Goal: Task Accomplishment & Management: Use online tool/utility

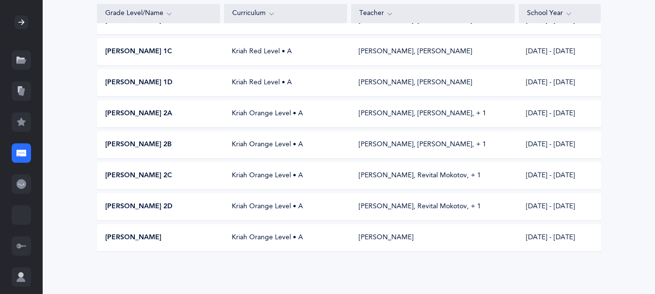
scroll to position [14, 0]
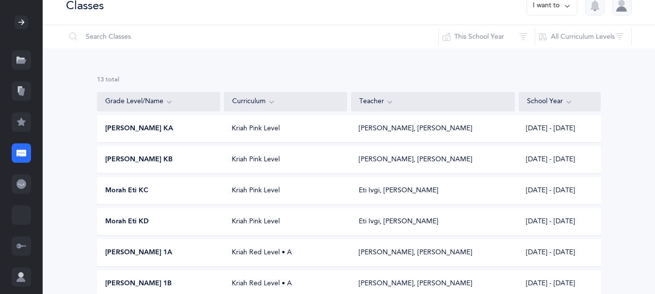
click at [128, 165] on span "[PERSON_NAME] KB" at bounding box center [138, 160] width 67 height 10
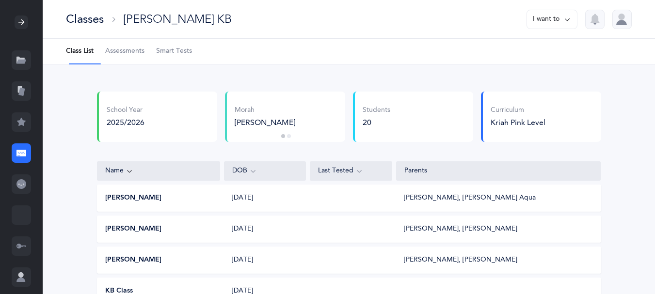
click at [179, 54] on span "Smart Tests" at bounding box center [174, 52] width 36 height 10
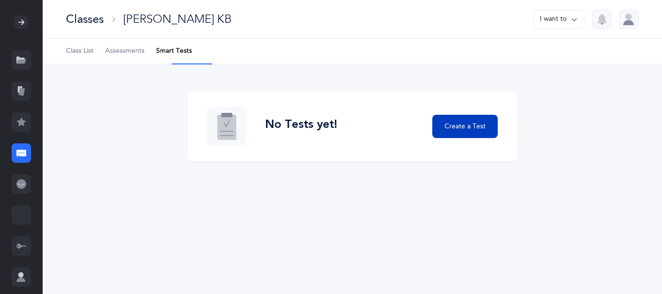
click at [458, 132] on span "Create a Test" at bounding box center [465, 127] width 41 height 10
select select "letters-nekudos"
select select
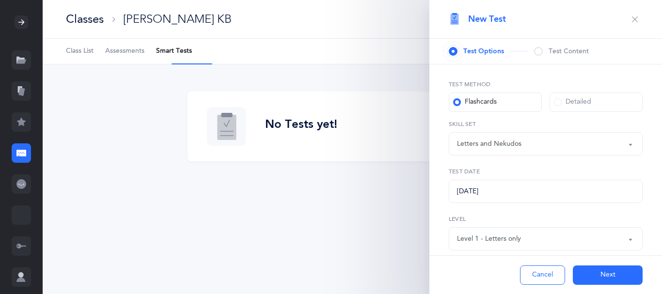
select select "27"
drag, startPoint x: 548, startPoint y: 59, endPoint x: 553, endPoint y: 57, distance: 5.1
click at [553, 56] on div "Test Content" at bounding box center [561, 52] width 55 height 10
click at [543, 54] on span at bounding box center [538, 51] width 9 height 9
click at [477, 56] on span "Test Options" at bounding box center [484, 52] width 41 height 10
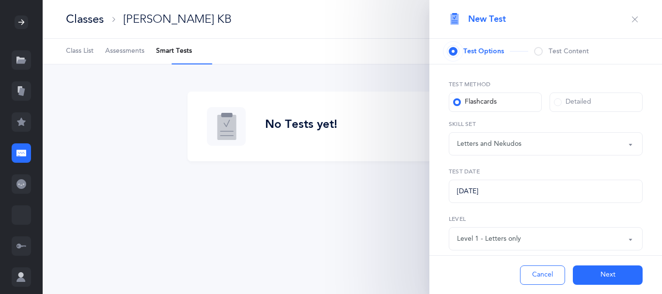
click at [512, 112] on label "Flashcards" at bounding box center [495, 102] width 93 height 19
click at [0, 0] on input "Flashcards" at bounding box center [0, 0] width 0 height 0
click at [512, 55] on div "Test Options" at bounding box center [489, 52] width 80 height 10
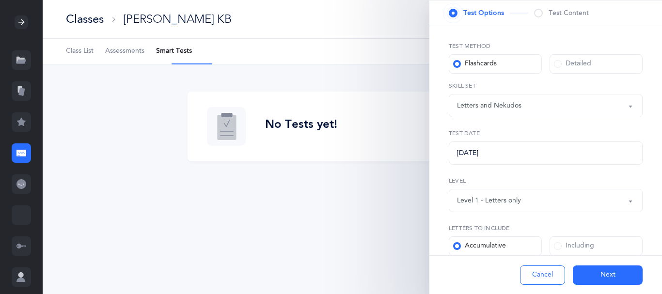
scroll to position [41, 0]
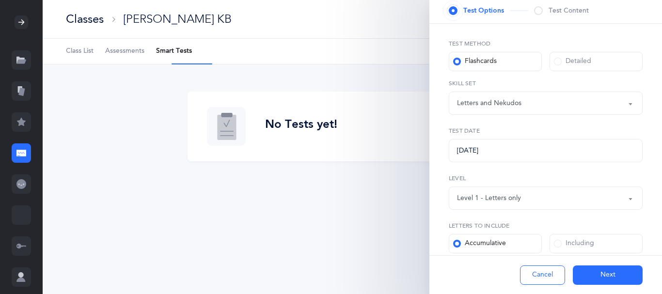
click at [624, 115] on button "Letters and Nekudos" at bounding box center [546, 103] width 194 height 23
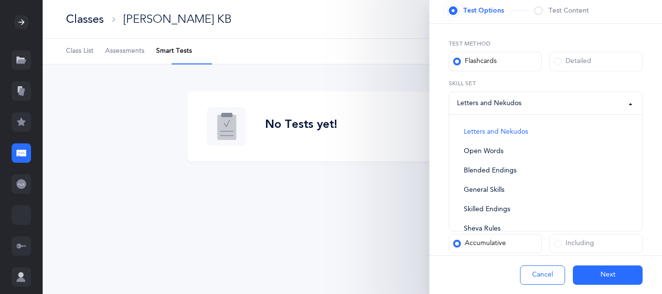
click at [642, 134] on div "Test Method Flashcards Detailed Letters and Nekudos Open Words Blended Endings …" at bounding box center [546, 228] width 233 height 409
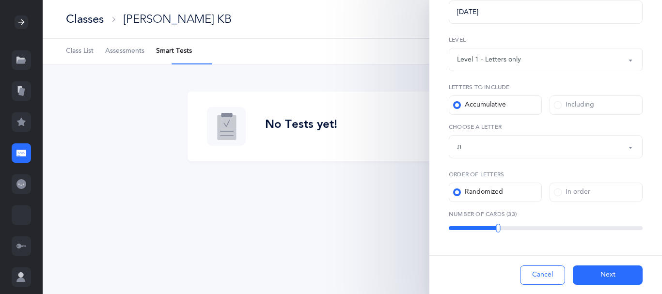
scroll to position [213, 0]
click at [558, 189] on span at bounding box center [558, 193] width 8 height 8
click at [0, 0] on input "In order" at bounding box center [0, 0] width 0 height 0
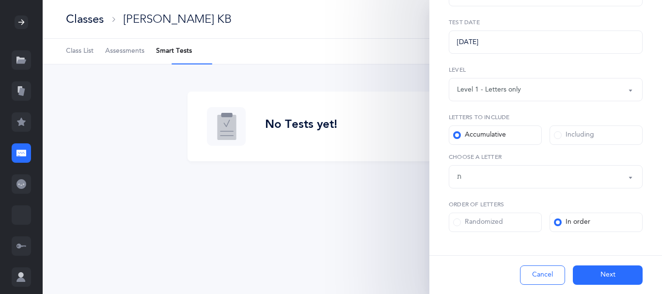
click at [461, 219] on span at bounding box center [457, 223] width 8 height 8
click at [0, 0] on input "Randomized" at bounding box center [0, 0] width 0 height 0
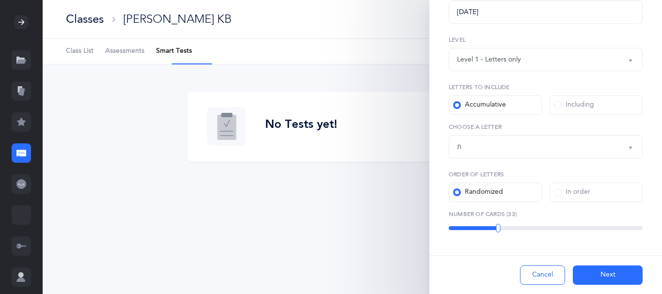
click at [558, 189] on span at bounding box center [558, 193] width 8 height 8
click at [0, 0] on input "In order" at bounding box center [0, 0] width 0 height 0
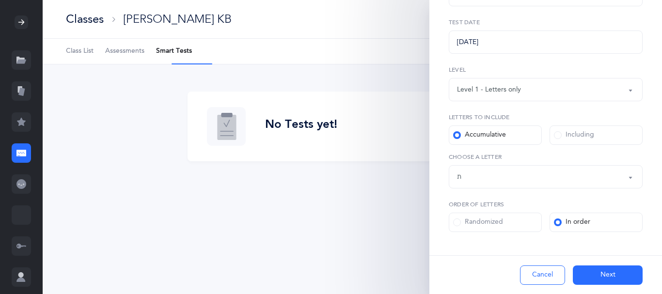
scroll to position [180, 0]
click at [455, 213] on label "Randomized" at bounding box center [495, 222] width 93 height 19
click at [0, 0] on input "Randomized" at bounding box center [0, 0] width 0 height 0
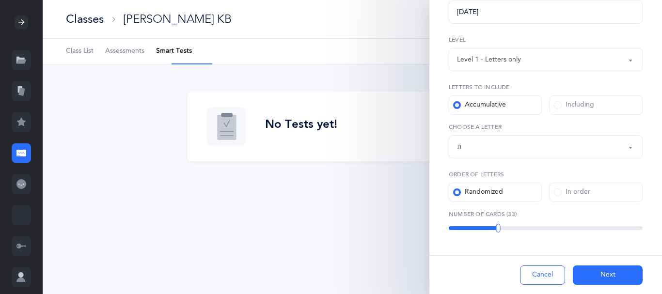
scroll to position [0, 0]
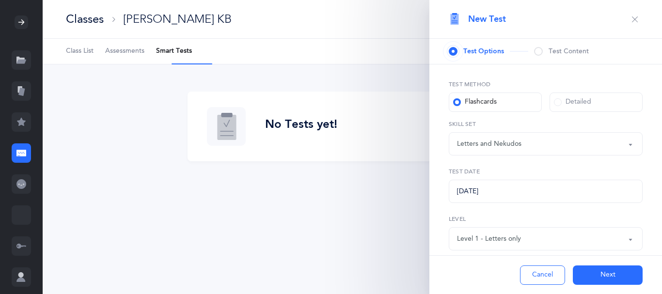
click at [557, 106] on span at bounding box center [558, 102] width 8 height 8
click at [0, 0] on input "Detailed" at bounding box center [0, 0] width 0 height 0
click at [619, 156] on button "Letters and Nekudos" at bounding box center [546, 143] width 194 height 23
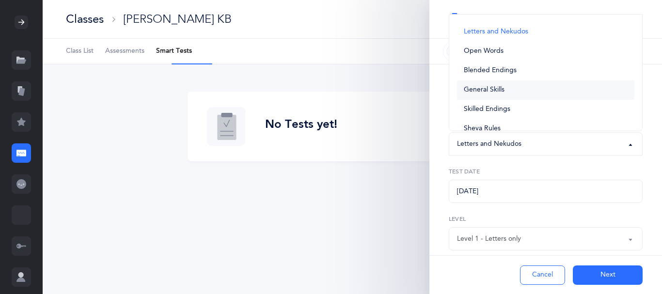
click at [479, 95] on span "General Skills" at bounding box center [484, 90] width 41 height 9
select select "general-skills"
select select
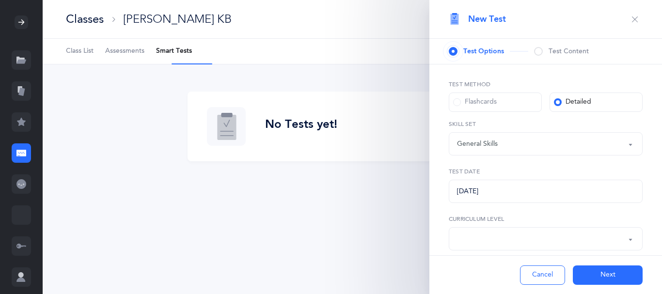
scroll to position [193, 0]
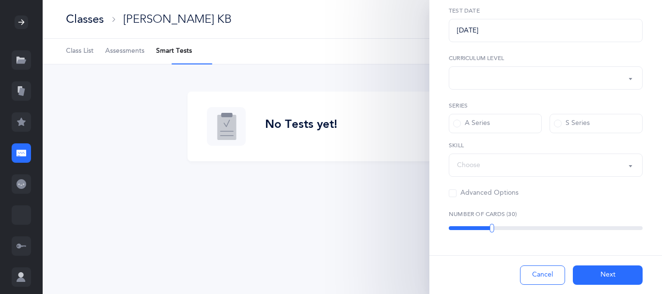
click at [459, 119] on div "A Series" at bounding box center [471, 124] width 37 height 10
click at [0, 0] on input "A Series" at bounding box center [0, 0] width 0 height 0
click at [617, 157] on div "Choose" at bounding box center [545, 165] width 177 height 16
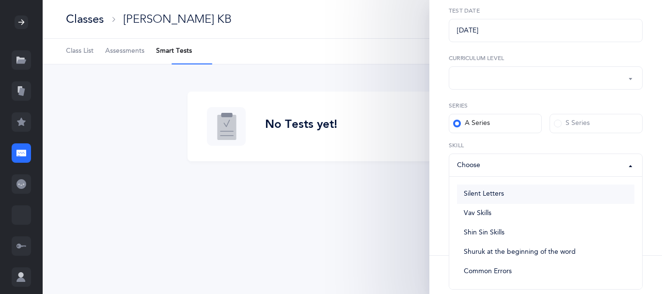
click at [504, 190] on span "Silent Letters" at bounding box center [484, 194] width 40 height 9
select select "Silent Letters"
select select
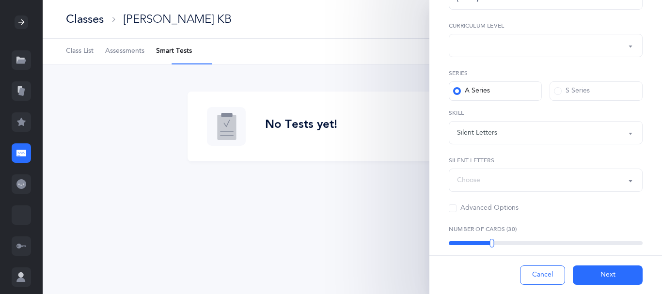
click at [621, 192] on button "Choose" at bounding box center [546, 180] width 194 height 23
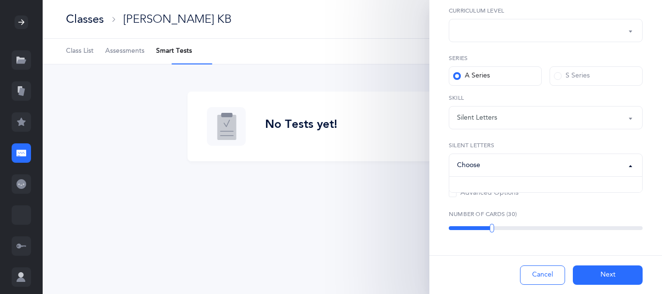
scroll to position [242, 0]
click at [529, 157] on div "Choose" at bounding box center [545, 165] width 177 height 16
click at [457, 190] on span at bounding box center [453, 194] width 8 height 8
click at [0, 0] on input "Advanced Options" at bounding box center [0, 0] width 0 height 0
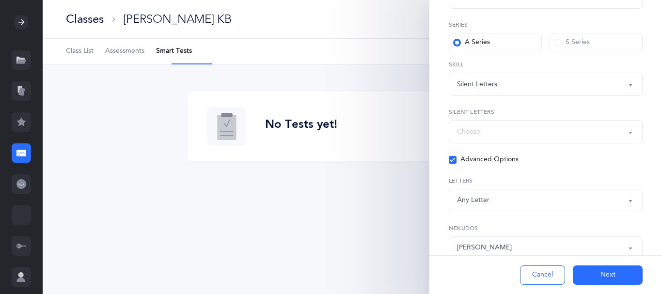
click at [620, 212] on button "Any Letter" at bounding box center [546, 200] width 194 height 23
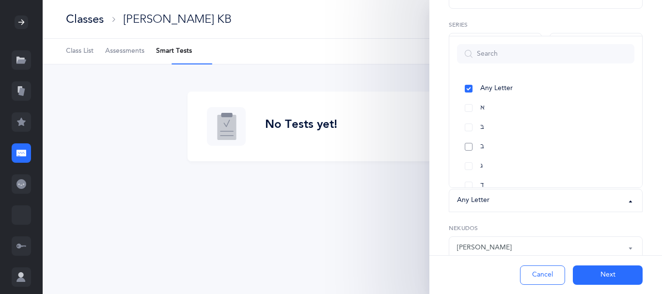
click at [472, 157] on link "ב" at bounding box center [545, 146] width 177 height 19
select select "2"
click at [471, 157] on link "ב" at bounding box center [545, 146] width 177 height 19
click at [471, 176] on link "ג" at bounding box center [545, 166] width 177 height 19
click at [470, 157] on link "ב" at bounding box center [545, 146] width 177 height 19
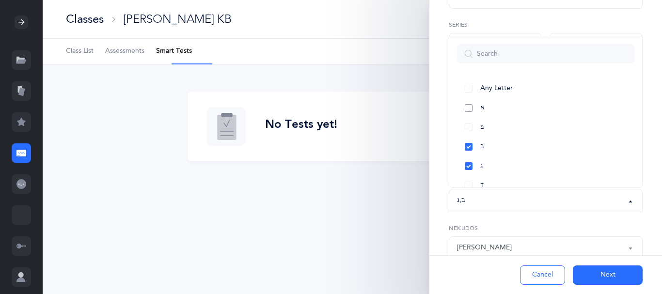
click at [473, 118] on link "א" at bounding box center [545, 107] width 177 height 19
select select "1"
click at [464, 160] on link "תּ" at bounding box center [545, 150] width 177 height 19
click at [468, 141] on link "שׂ" at bounding box center [545, 131] width 177 height 19
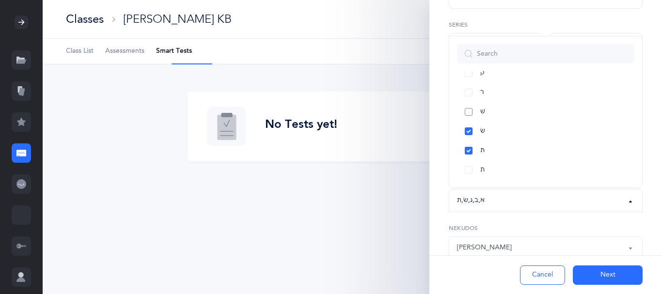
click at [469, 122] on link "שׁ" at bounding box center [545, 111] width 177 height 19
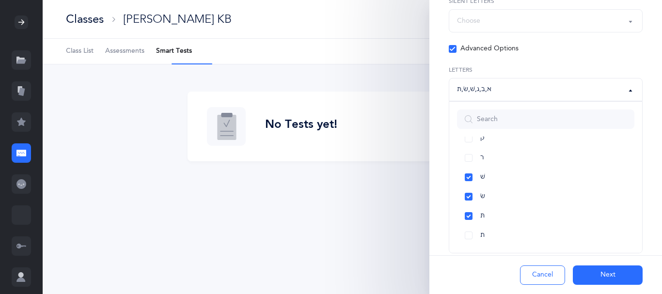
click at [595, 272] on button "Next" at bounding box center [608, 275] width 70 height 19
select select
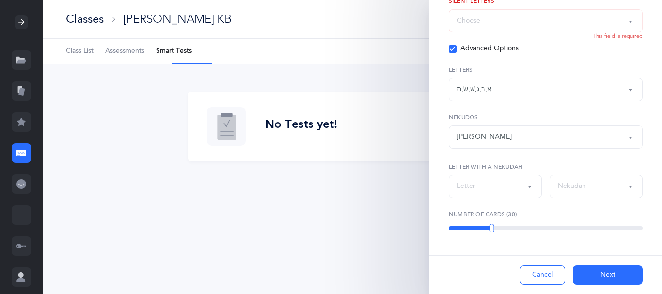
click at [623, 179] on button "Nekudah" at bounding box center [596, 186] width 93 height 23
click at [583, 123] on link "סגול" at bounding box center [596, 132] width 77 height 19
select select "31"
click at [604, 274] on button "Next" at bounding box center [608, 275] width 70 height 19
click at [599, 270] on button "Next" at bounding box center [608, 275] width 70 height 19
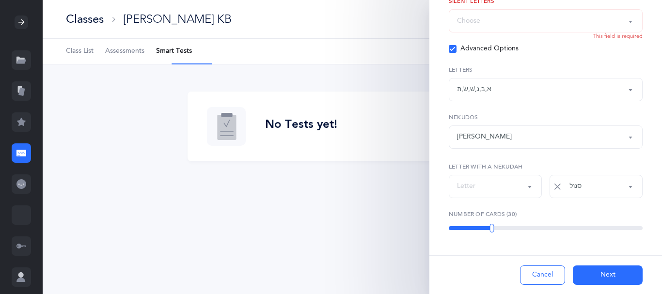
click at [592, 271] on button "Next" at bounding box center [608, 275] width 70 height 19
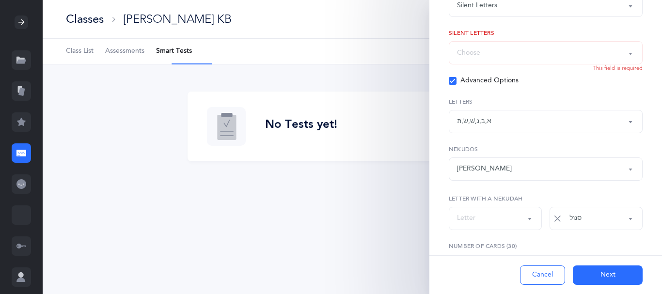
scroll to position [309, 0]
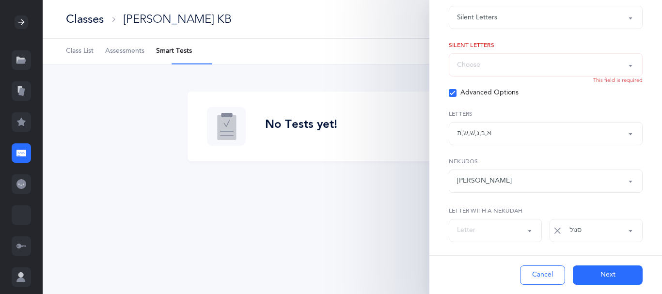
click at [620, 77] on button "Choose" at bounding box center [546, 64] width 194 height 23
click at [469, 104] on li "No options available" at bounding box center [545, 93] width 177 height 19
click at [623, 77] on button "Choose" at bounding box center [546, 64] width 194 height 23
click at [493, 73] on div "Choose" at bounding box center [545, 65] width 177 height 16
click at [622, 77] on button "Choose" at bounding box center [546, 64] width 194 height 23
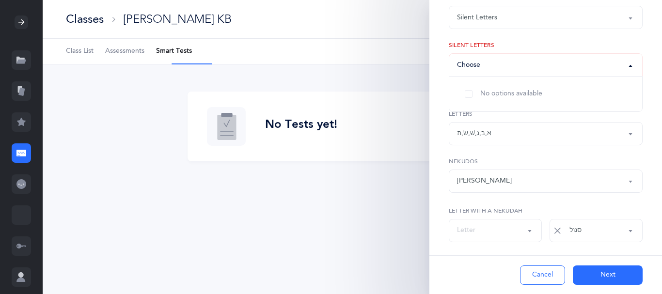
scroll to position [0, 0]
